Goal: Information Seeking & Learning: Learn about a topic

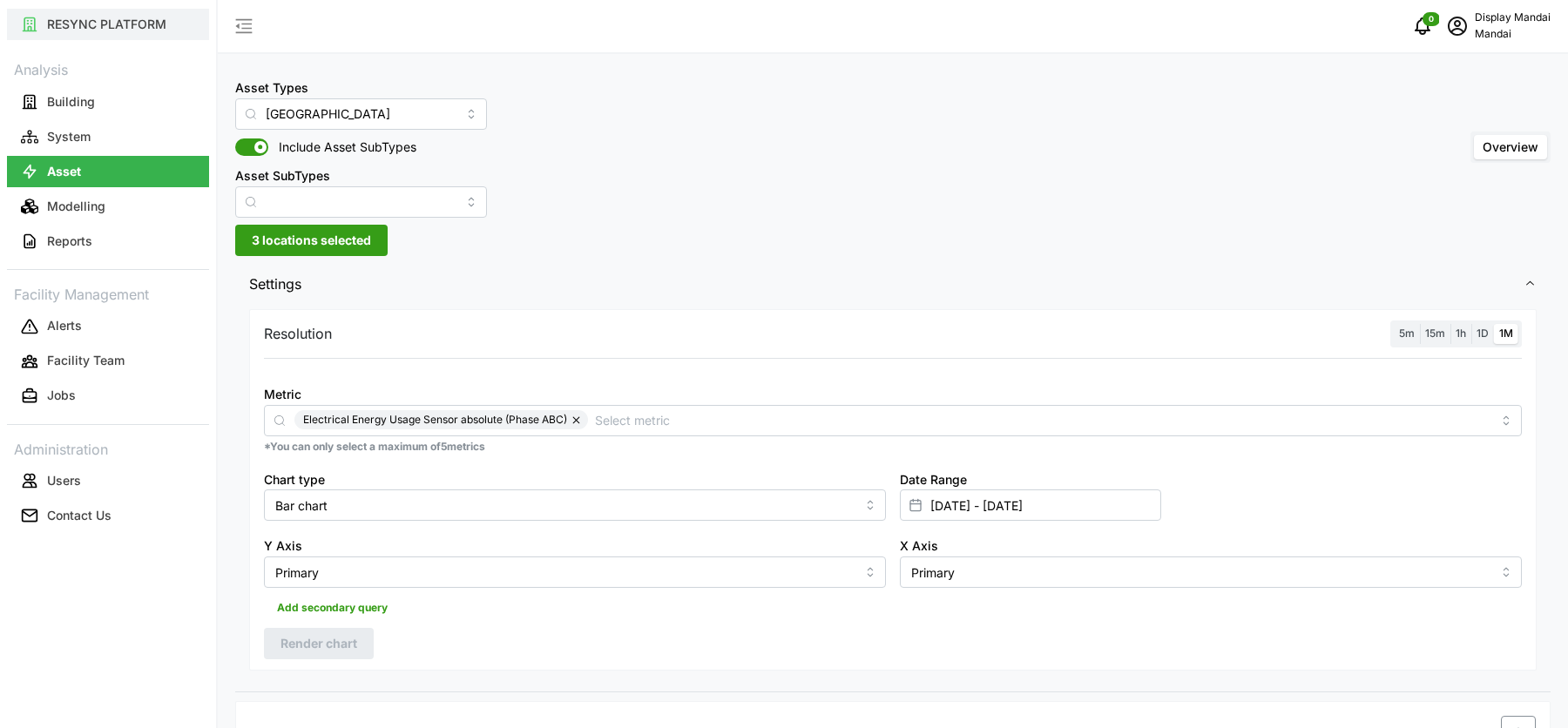
click at [121, 23] on p "RESYNC PLATFORM" at bounding box center [107, 24] width 119 height 17
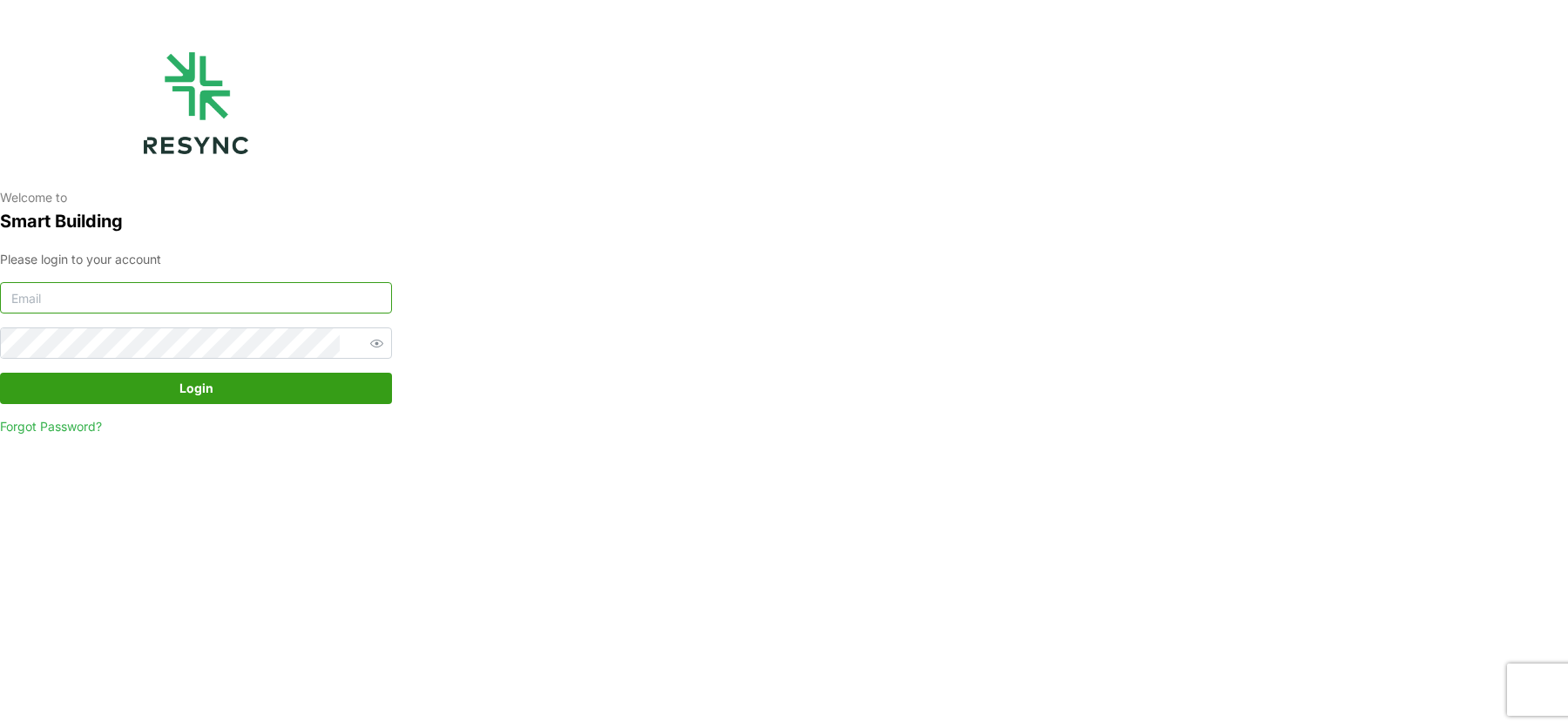
type input "mandai_display@resynctech.com"
click at [251, 383] on span "Login" at bounding box center [196, 388] width 359 height 30
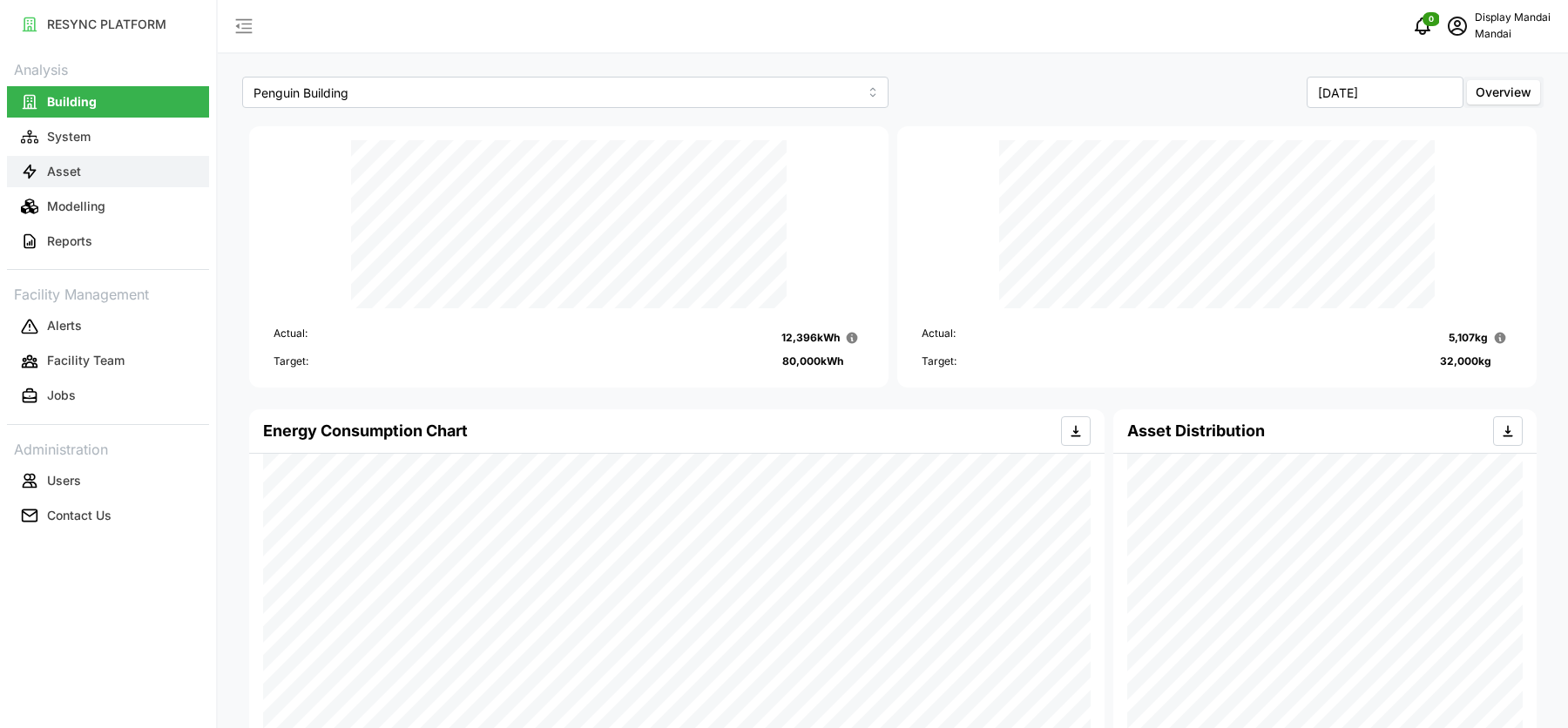
click at [115, 163] on button "Asset" at bounding box center [108, 171] width 202 height 31
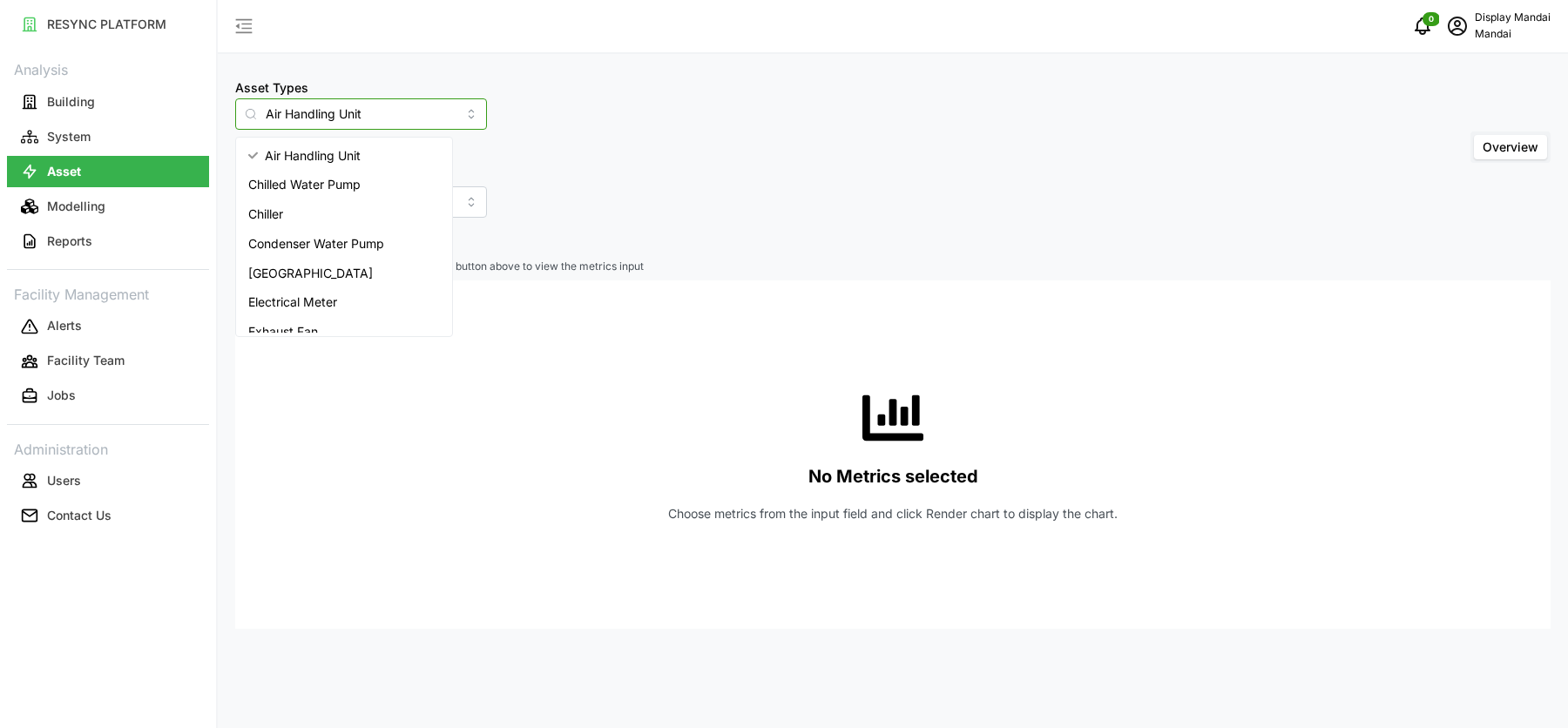
click at [327, 105] on input "Air Handling Unit" at bounding box center [361, 114] width 252 height 31
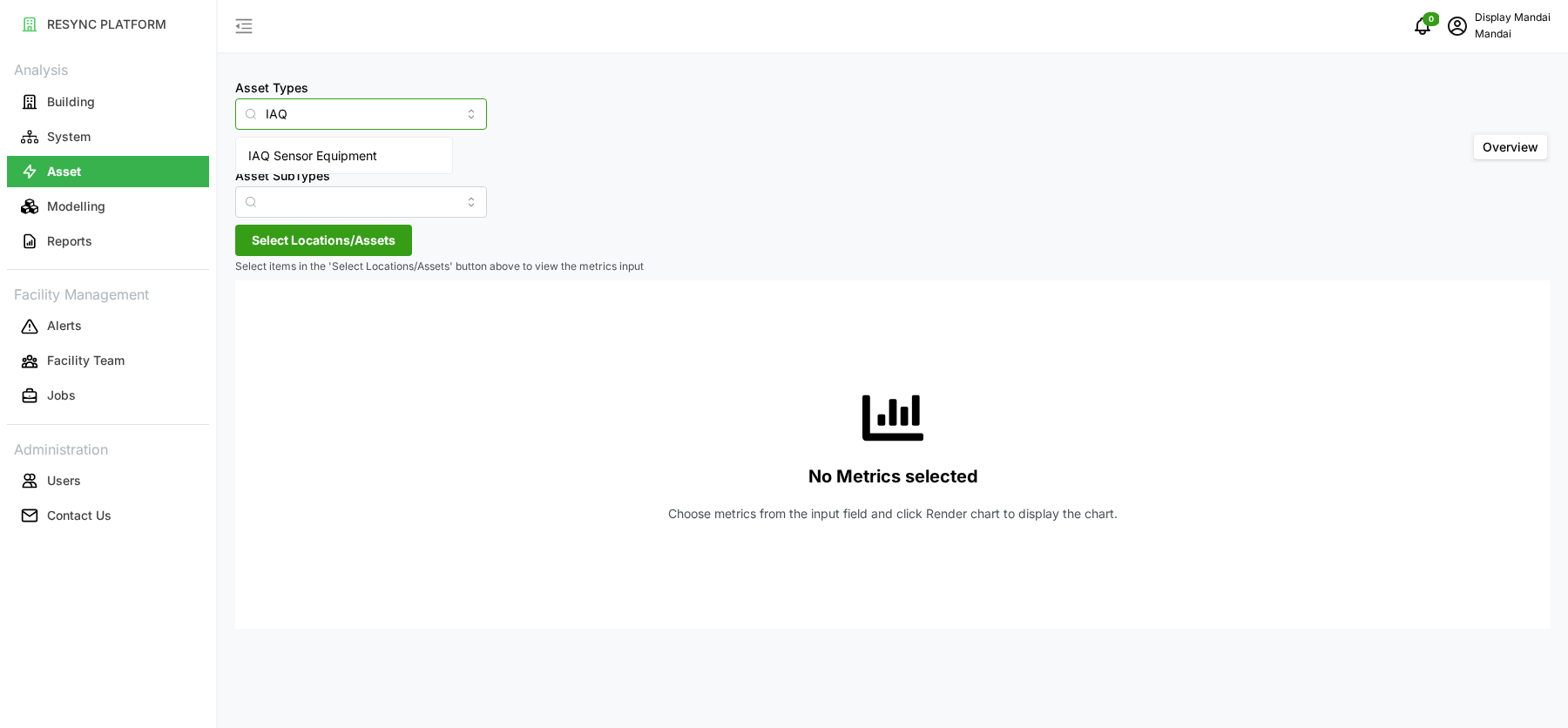
click at [355, 160] on span "IAQ Sensor Equipment" at bounding box center [312, 156] width 129 height 19
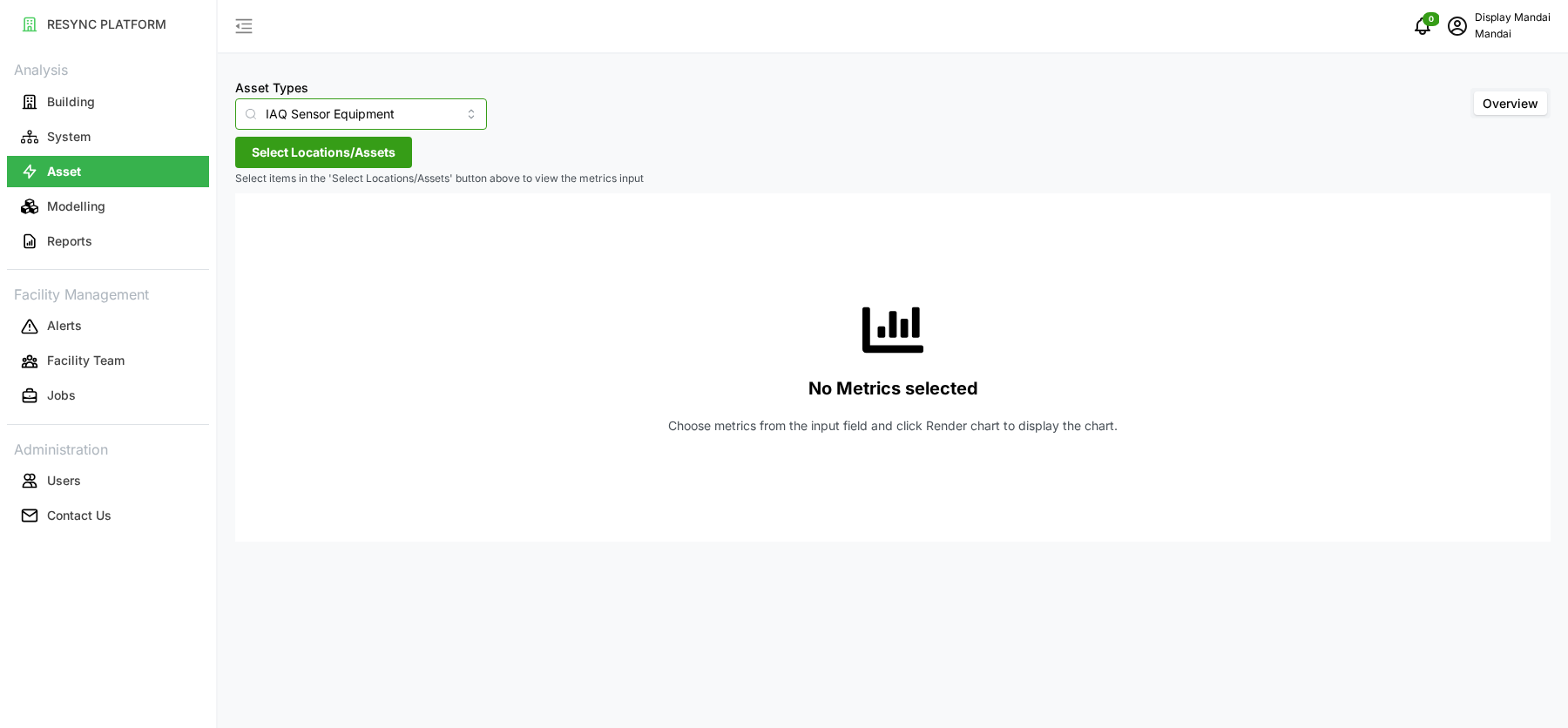
type input "IAQ Sensor Equipment"
click at [355, 161] on span "Select Locations/Assets" at bounding box center [323, 152] width 143 height 30
click at [283, 229] on span "Select Penguin Building" at bounding box center [279, 232] width 12 height 12
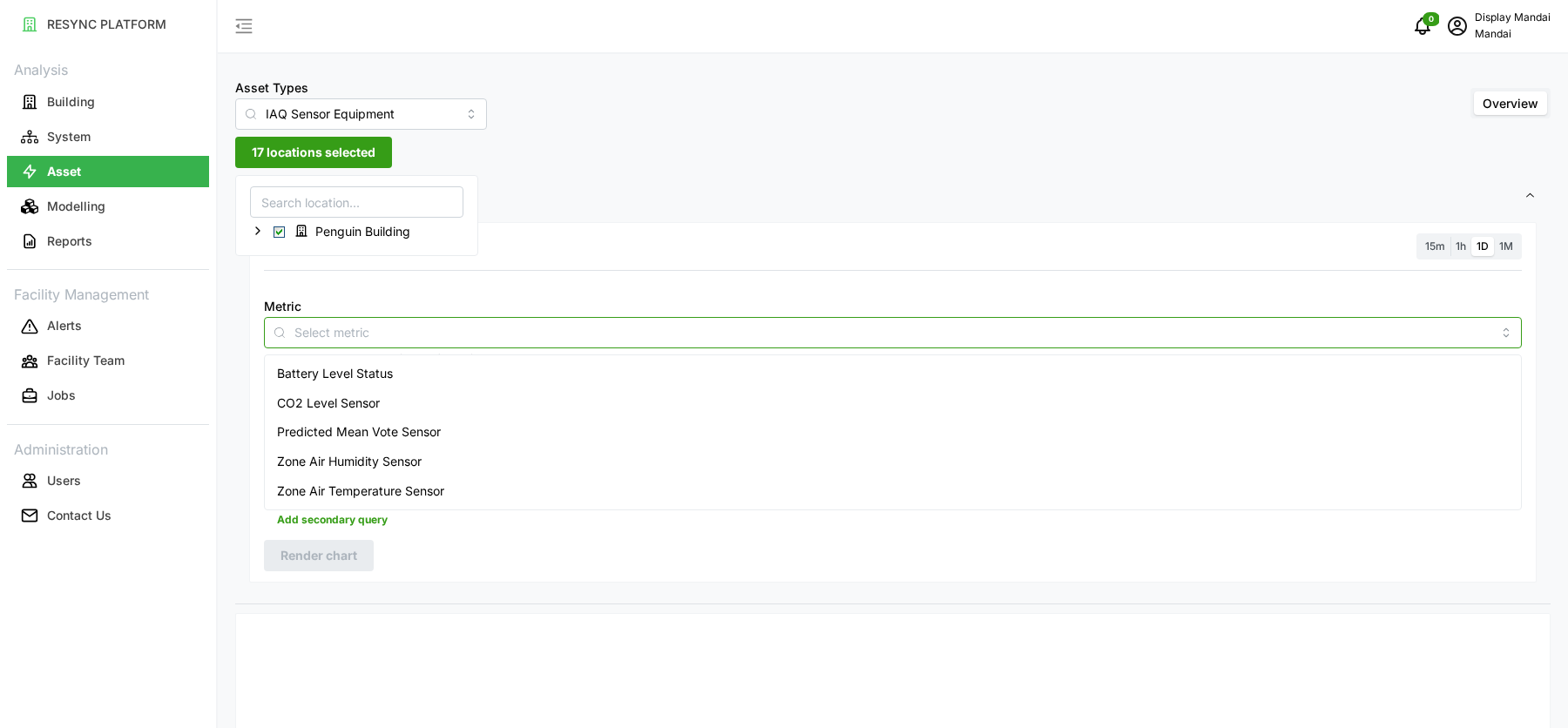
click at [438, 326] on input "Metric" at bounding box center [893, 332] width 1197 height 19
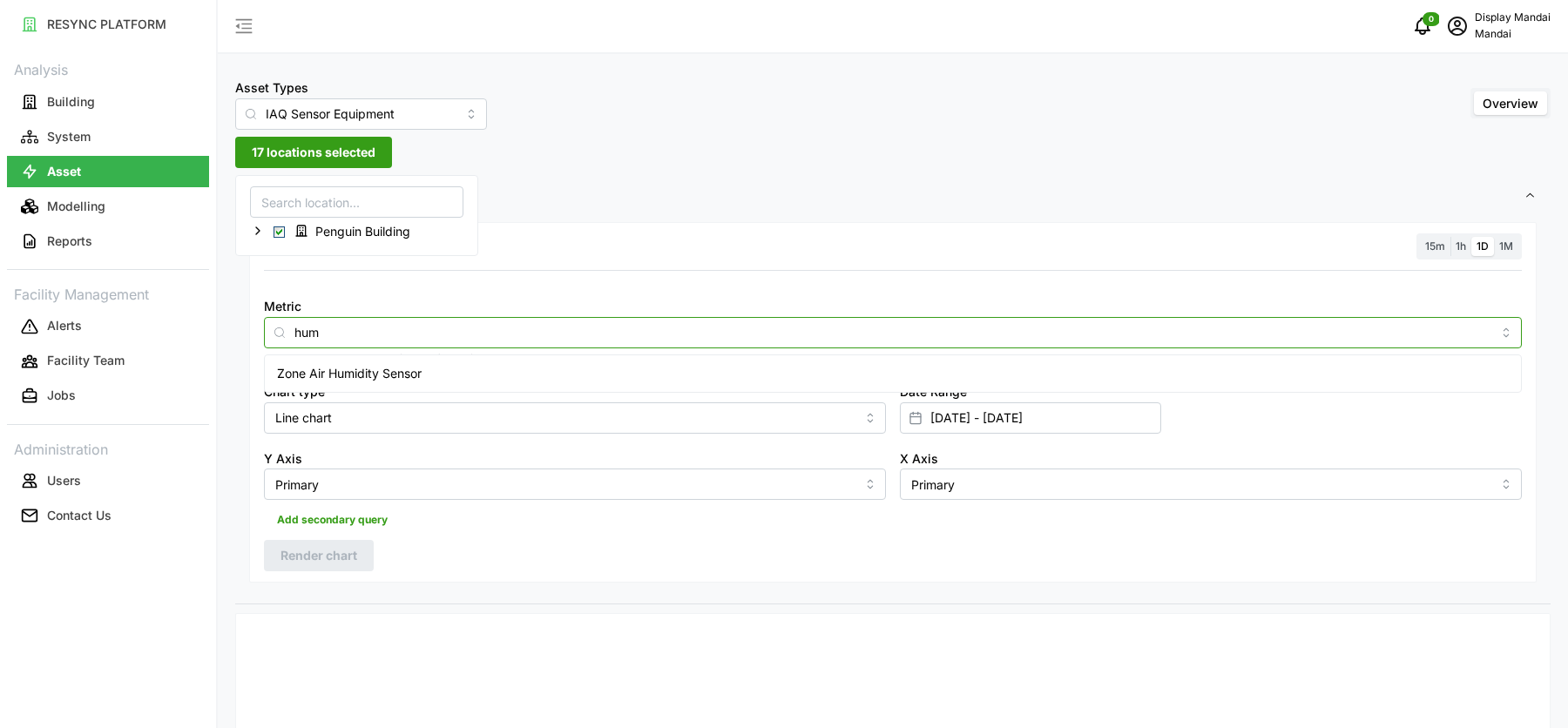
type input "humi"
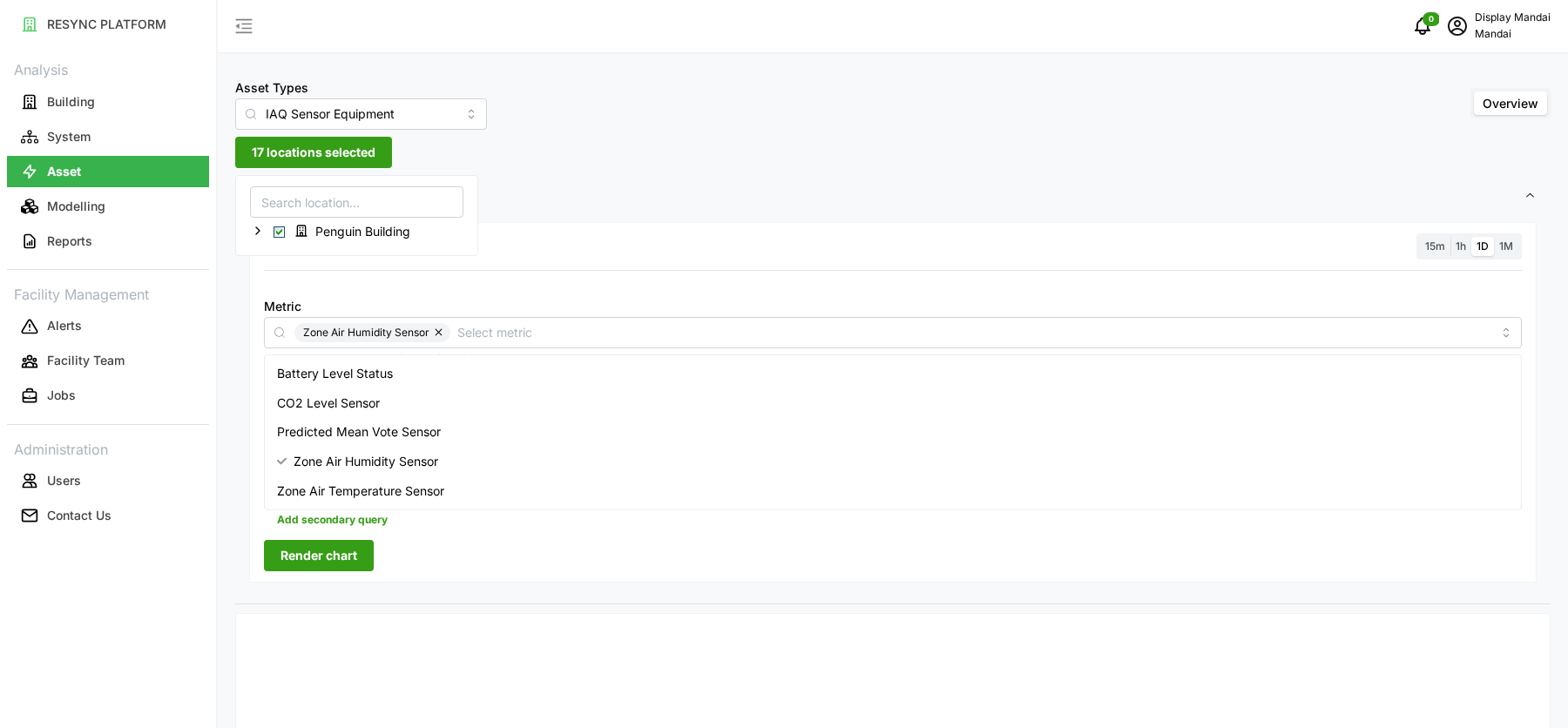
click at [720, 274] on div at bounding box center [892, 281] width 1272 height 14
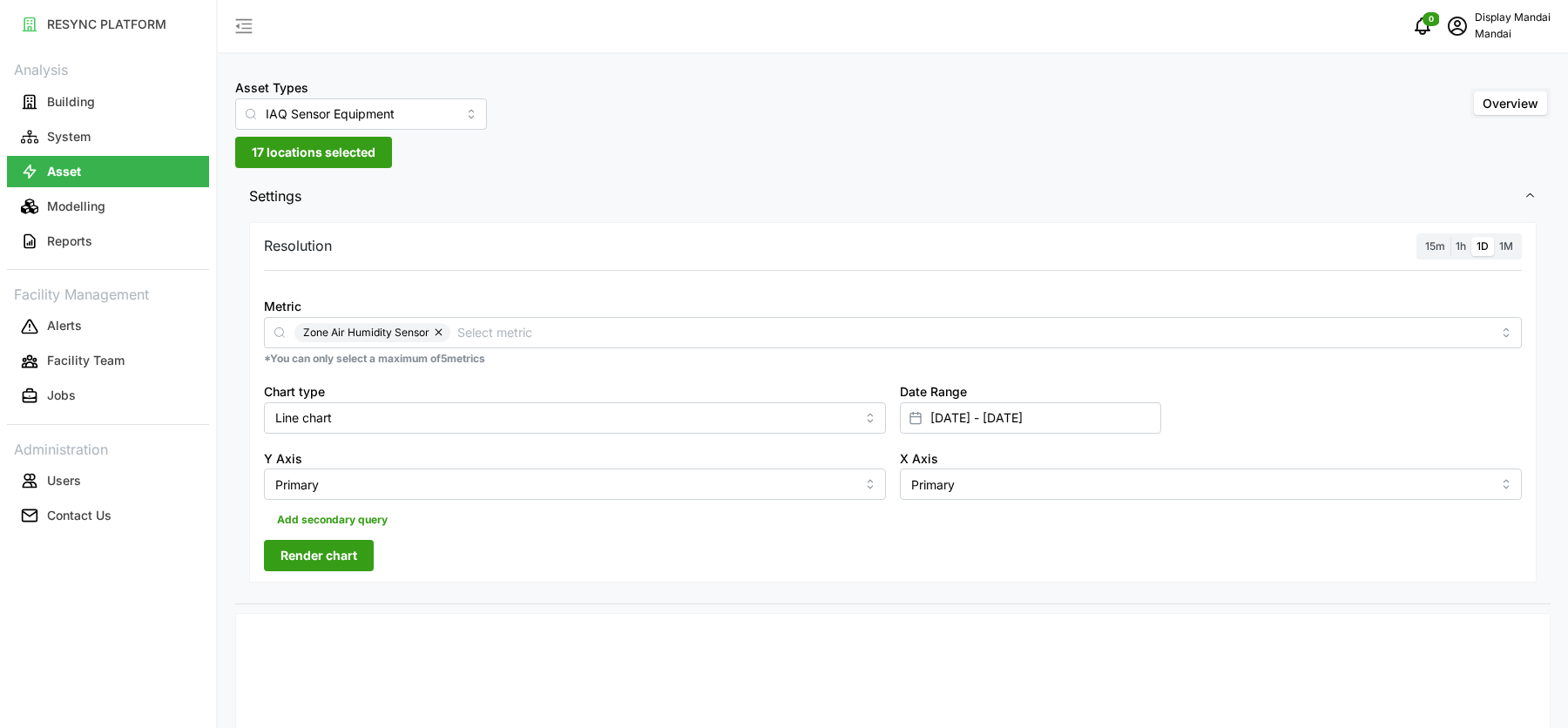
click at [339, 532] on div "Resolution 15m 1h 1D 1M Metric Zone Air Humidity Sensor *You can only select a …" at bounding box center [892, 402] width 1287 height 361
click at [338, 554] on span "Render chart" at bounding box center [319, 556] width 77 height 30
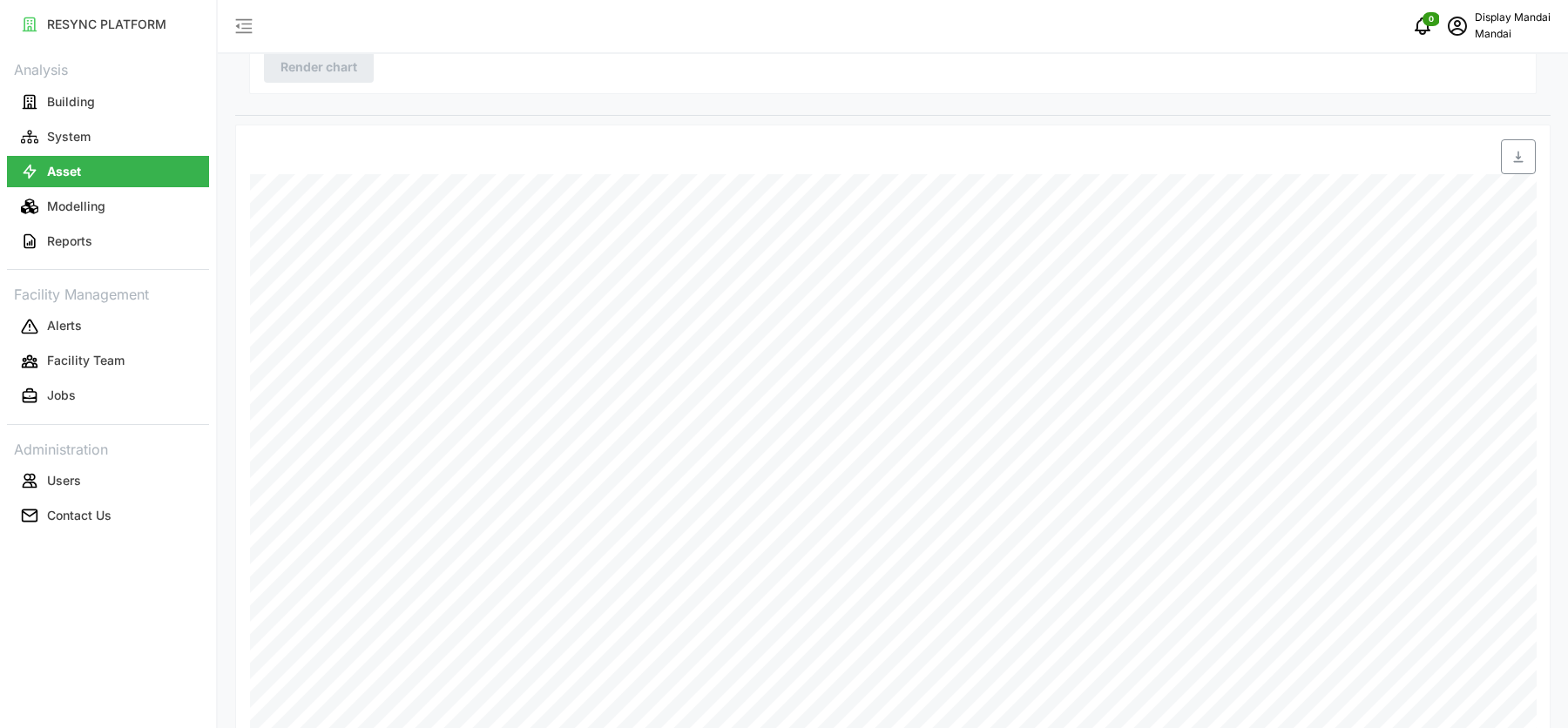
scroll to position [518, 0]
click at [1521, 127] on icon "button" at bounding box center [1519, 127] width 14 height 14
